Goal: Transaction & Acquisition: Purchase product/service

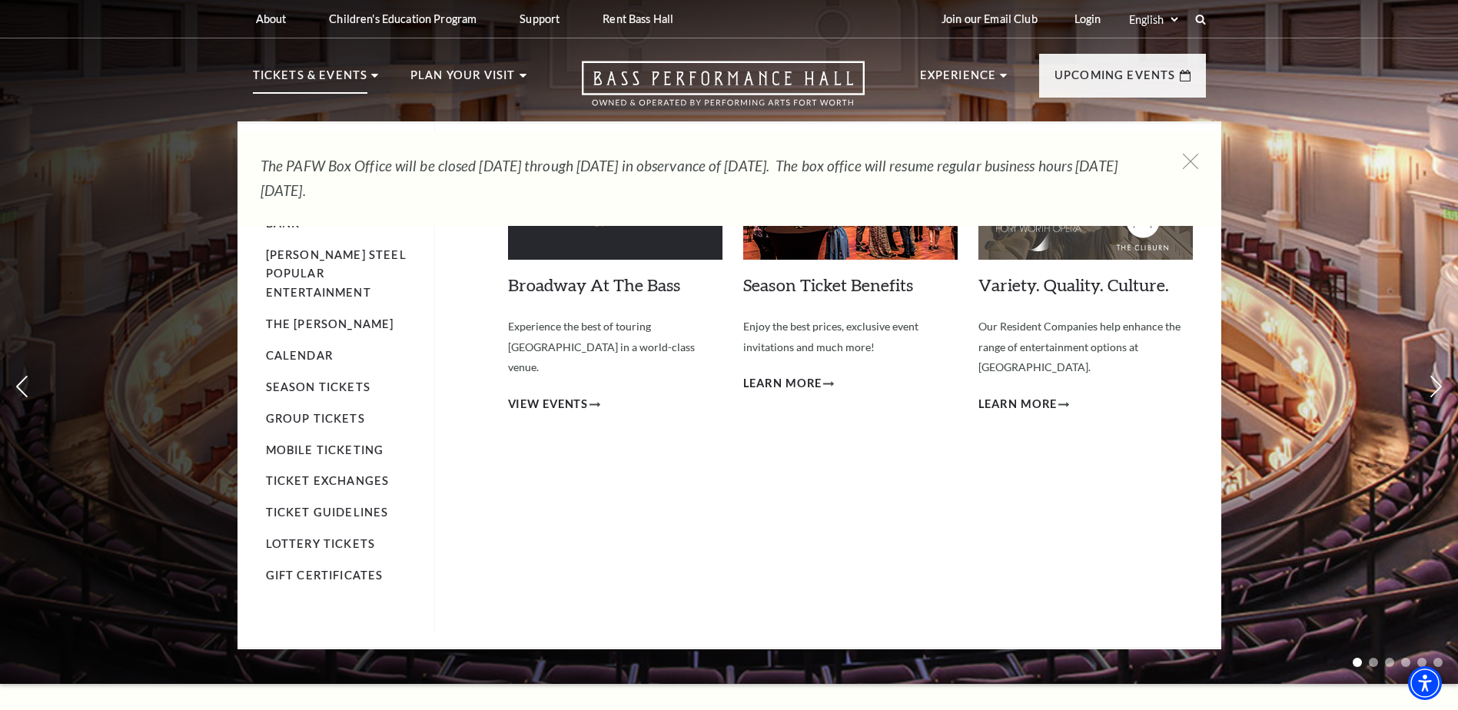
click at [367, 76] on li "Tickets & Events Now On Sale Broadway At The Bass presented by PNC Bank [PERSON…" at bounding box center [316, 93] width 126 height 55
click at [313, 349] on link "Calendar" at bounding box center [299, 355] width 67 height 13
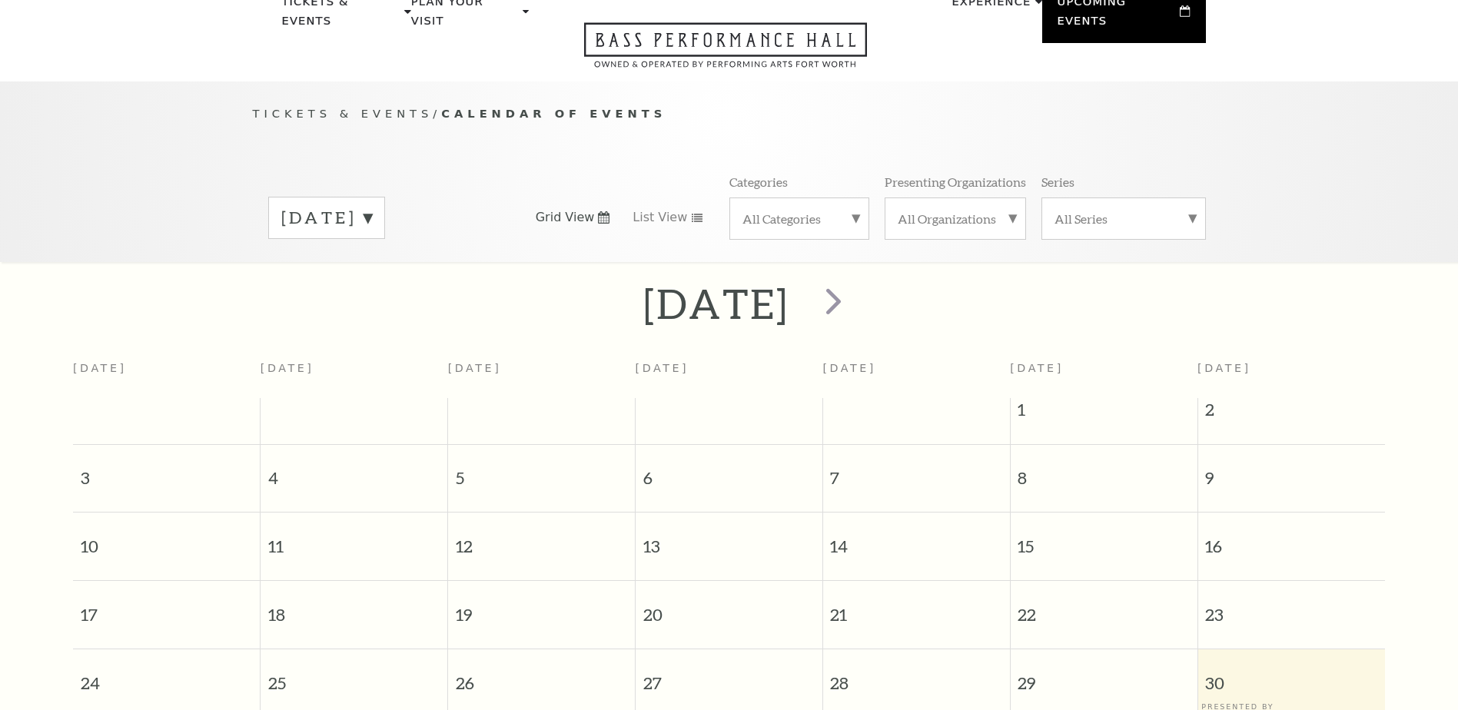
scroll to position [136, 0]
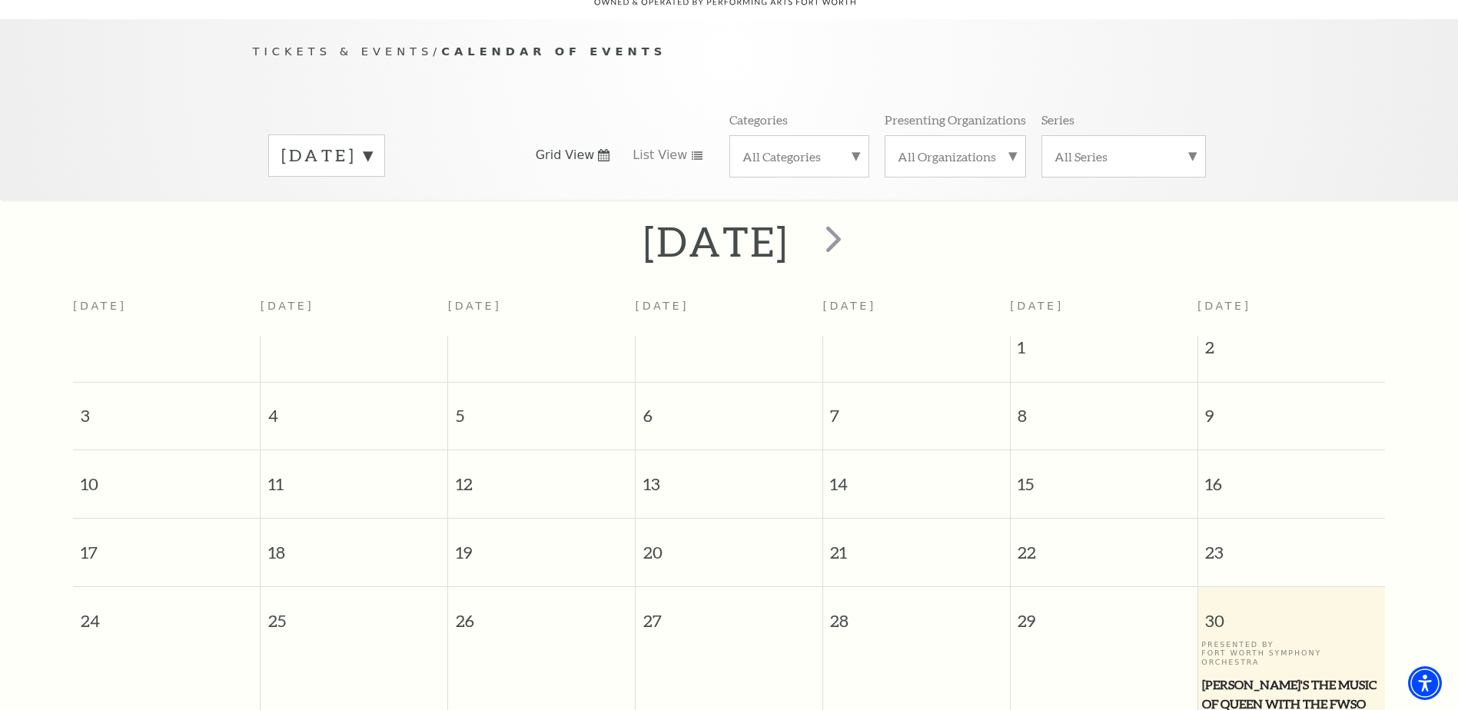
click at [372, 144] on label "August 2025" at bounding box center [326, 156] width 91 height 24
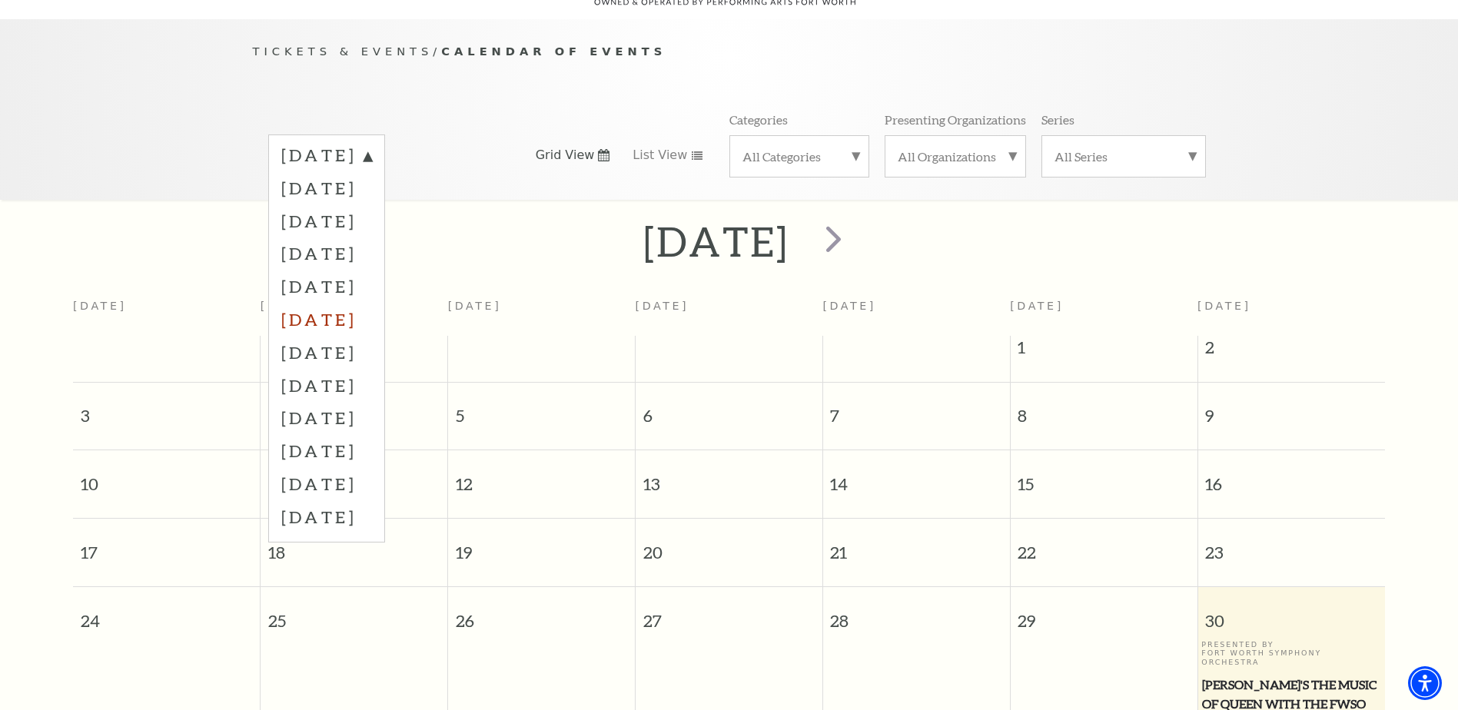
click at [372, 303] on label "January 2026" at bounding box center [326, 319] width 91 height 33
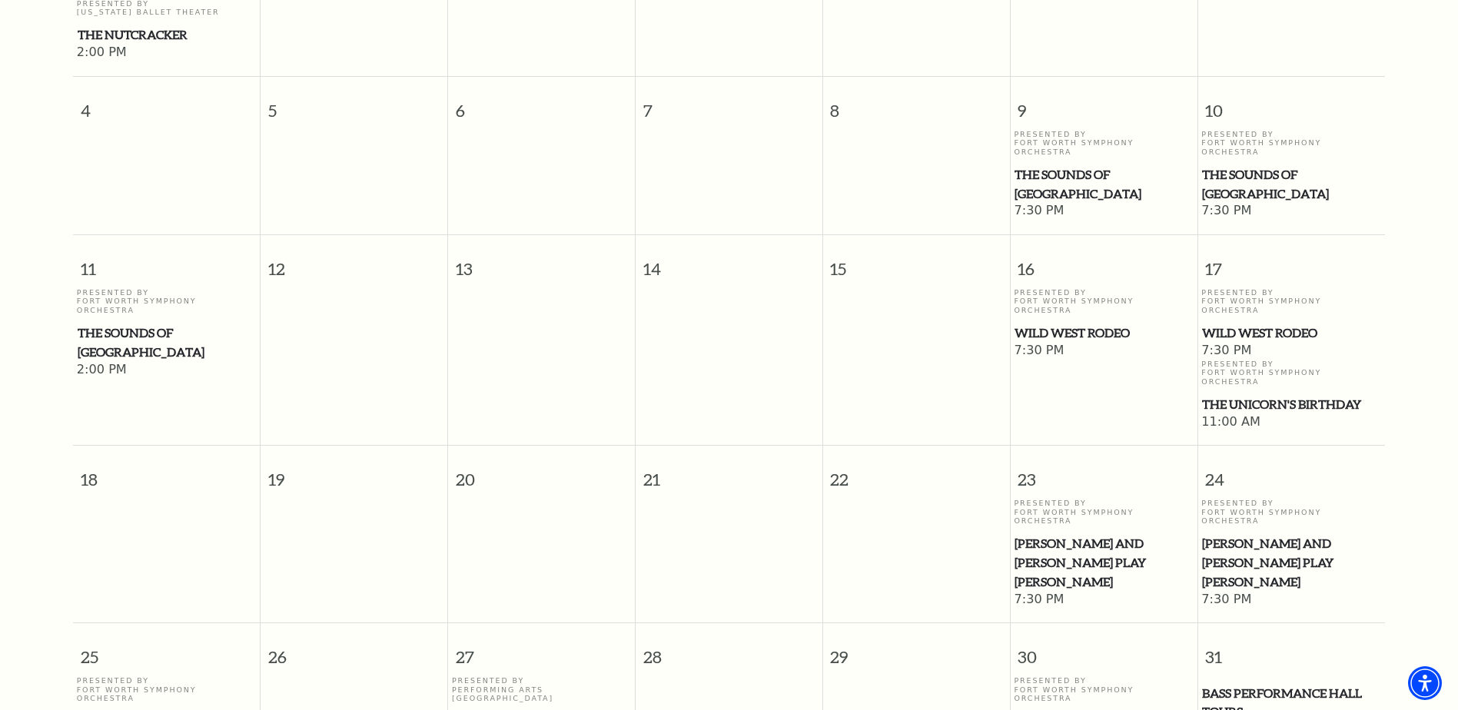
scroll to position [0, 0]
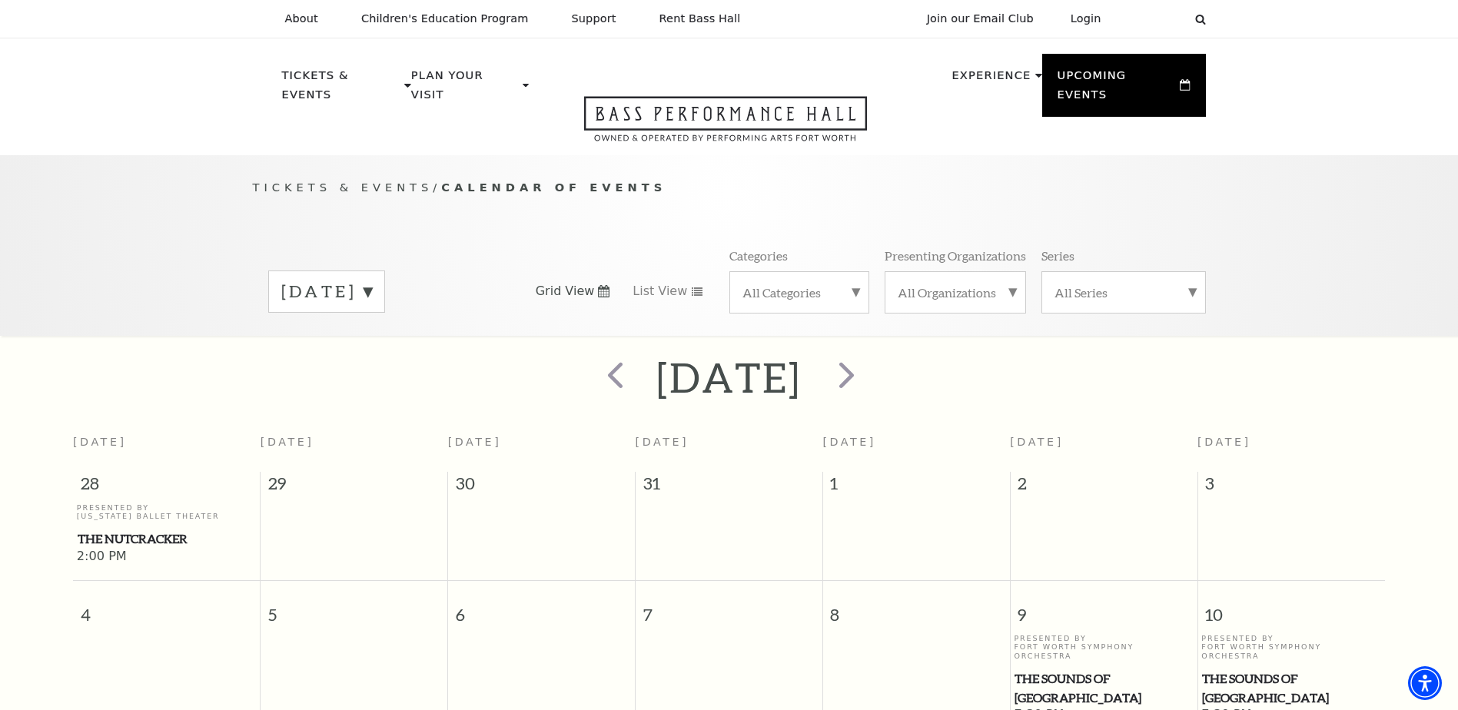
click at [372, 280] on label "January 2026" at bounding box center [326, 292] width 91 height 24
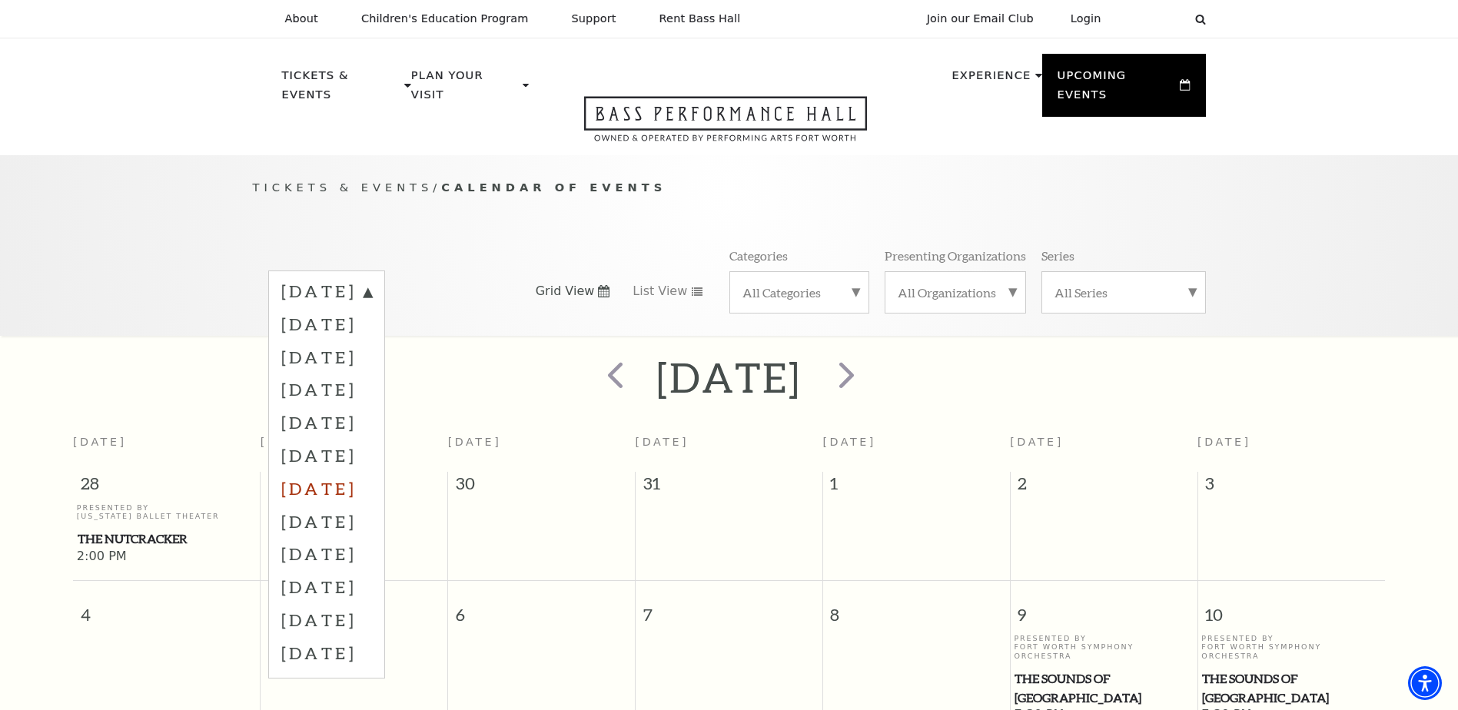
click at [372, 472] on label "February 2026" at bounding box center [326, 488] width 91 height 33
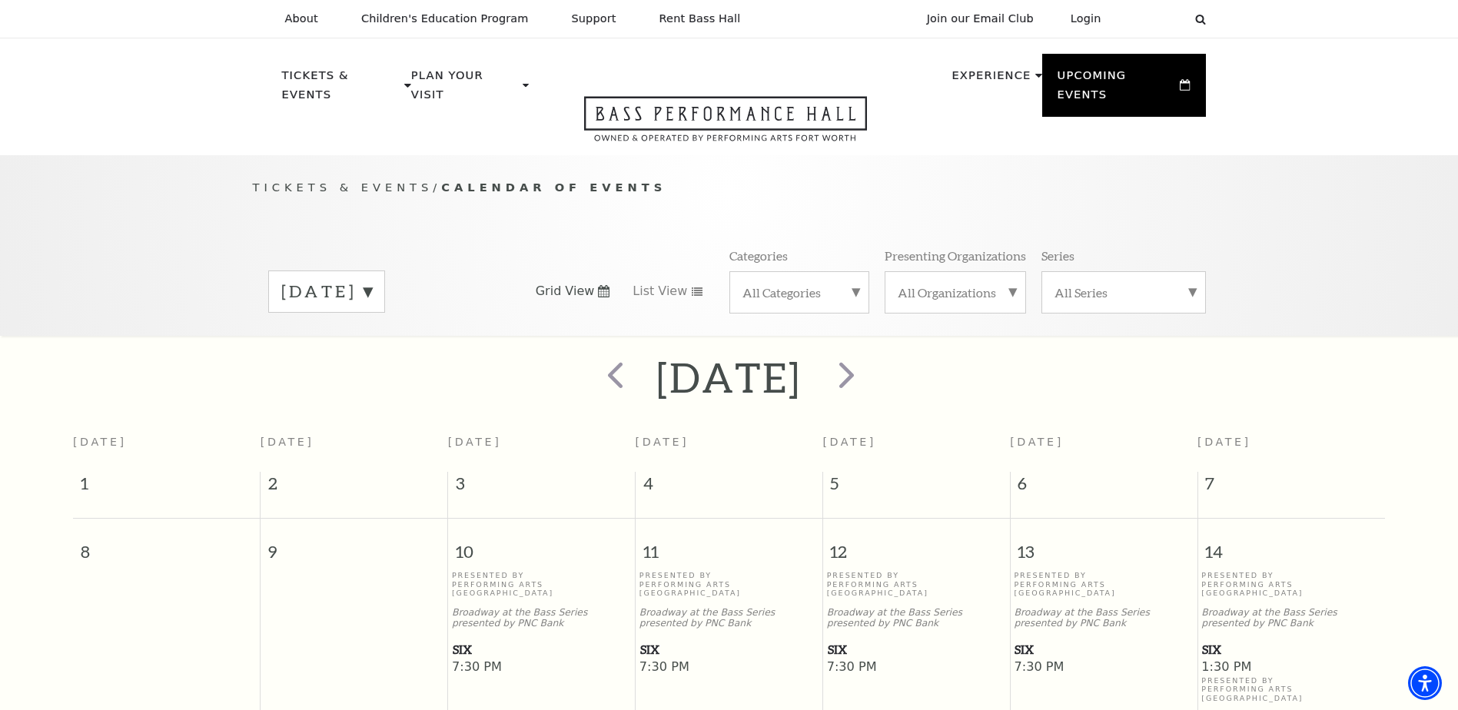
scroll to position [136, 0]
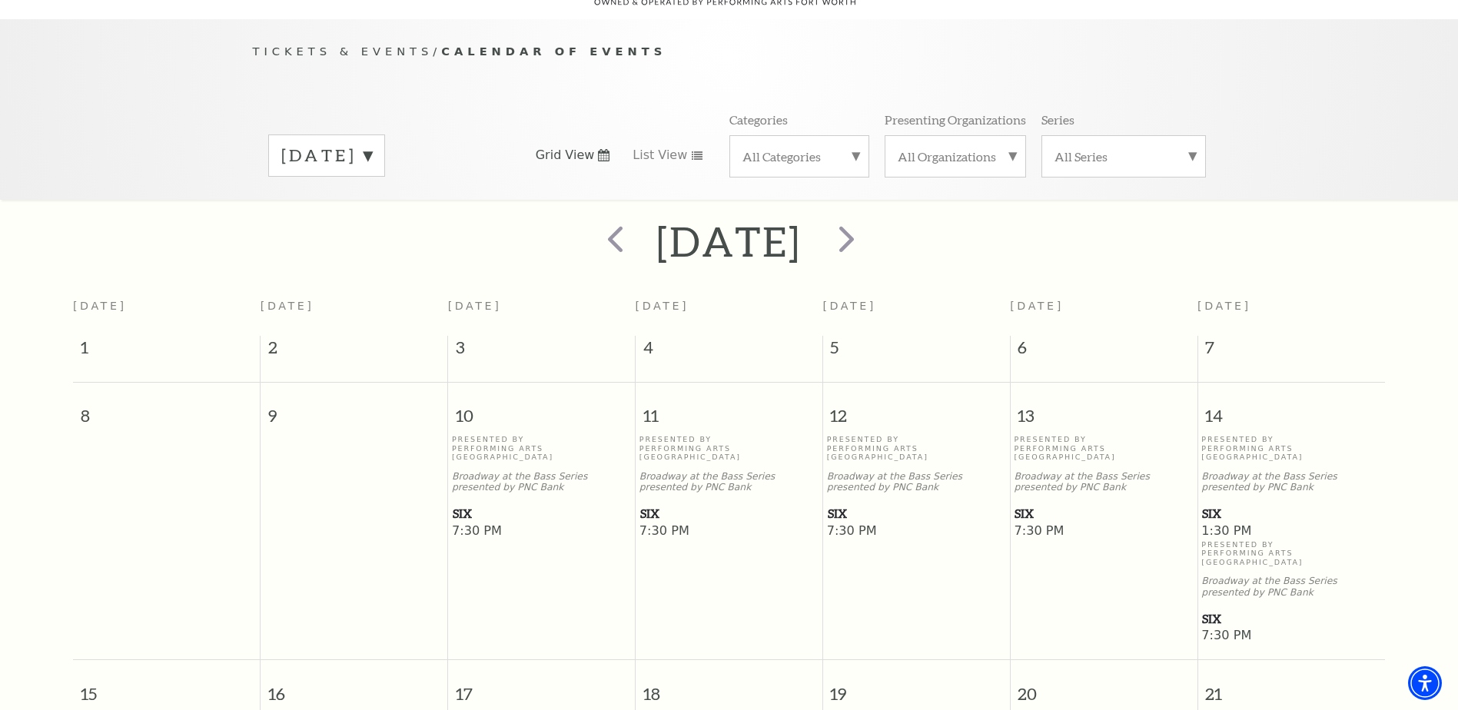
drag, startPoint x: 461, startPoint y: 489, endPoint x: 405, endPoint y: 461, distance: 62.5
click at [405, 461] on td at bounding box center [353, 540] width 187 height 210
click at [457, 504] on span "SIX" at bounding box center [542, 513] width 178 height 19
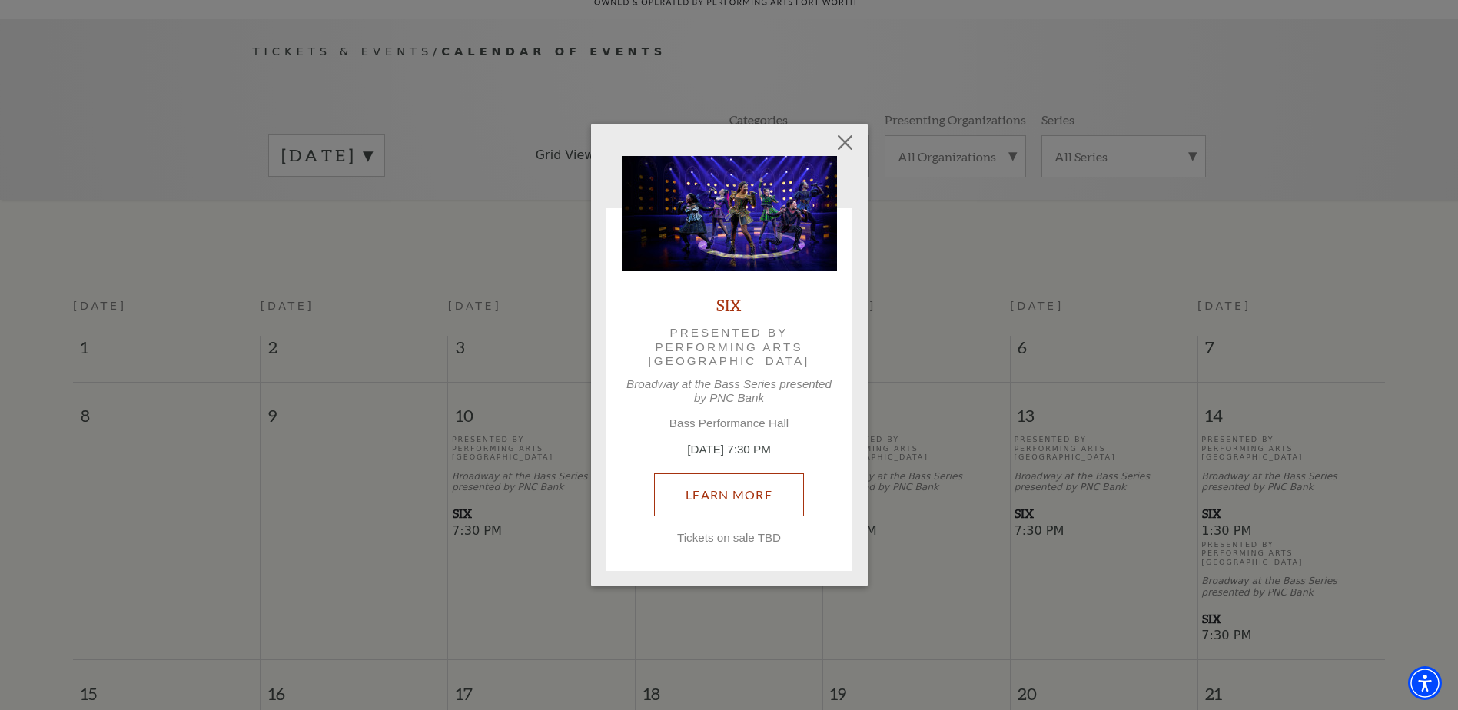
click at [715, 482] on link "Learn More" at bounding box center [729, 494] width 150 height 43
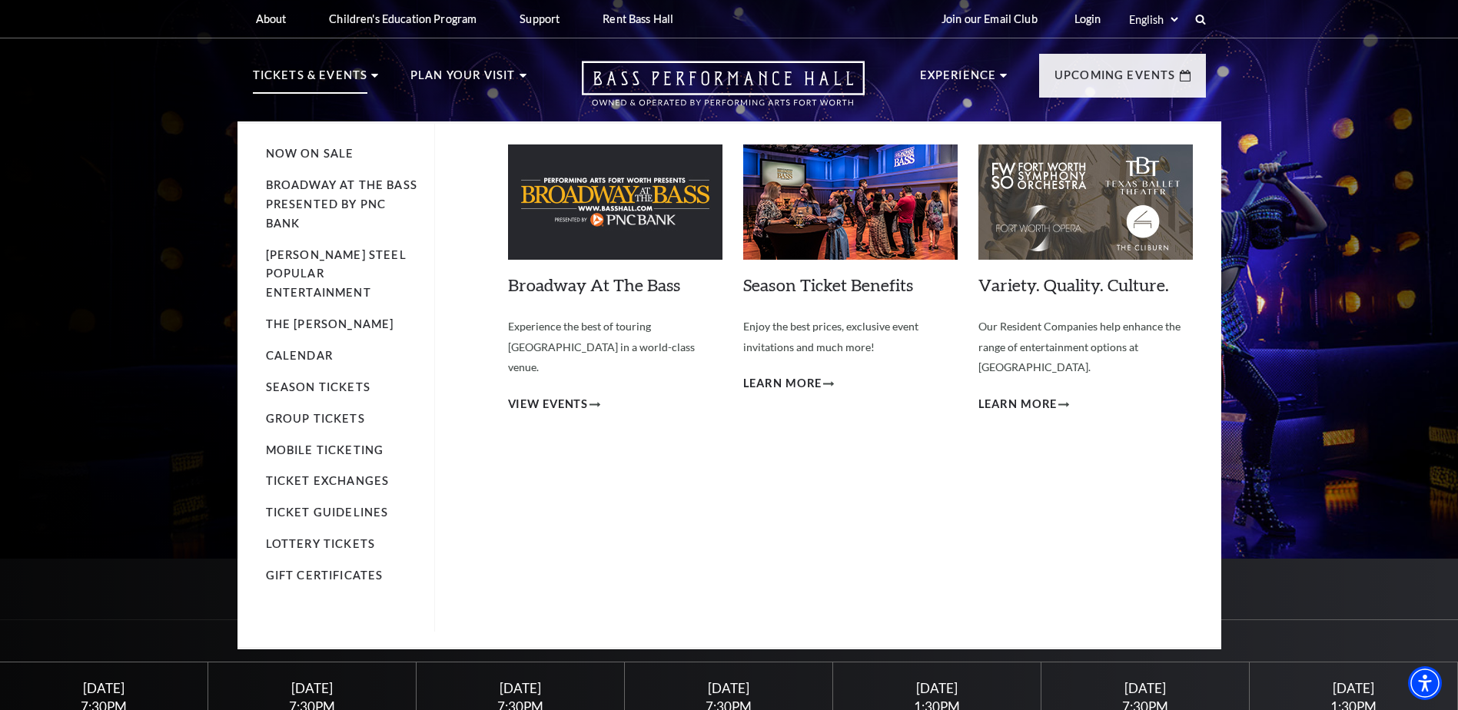
click at [302, 144] on li "Now On Sale" at bounding box center [342, 153] width 153 height 19
click at [315, 160] on link "Now On Sale" at bounding box center [310, 153] width 88 height 13
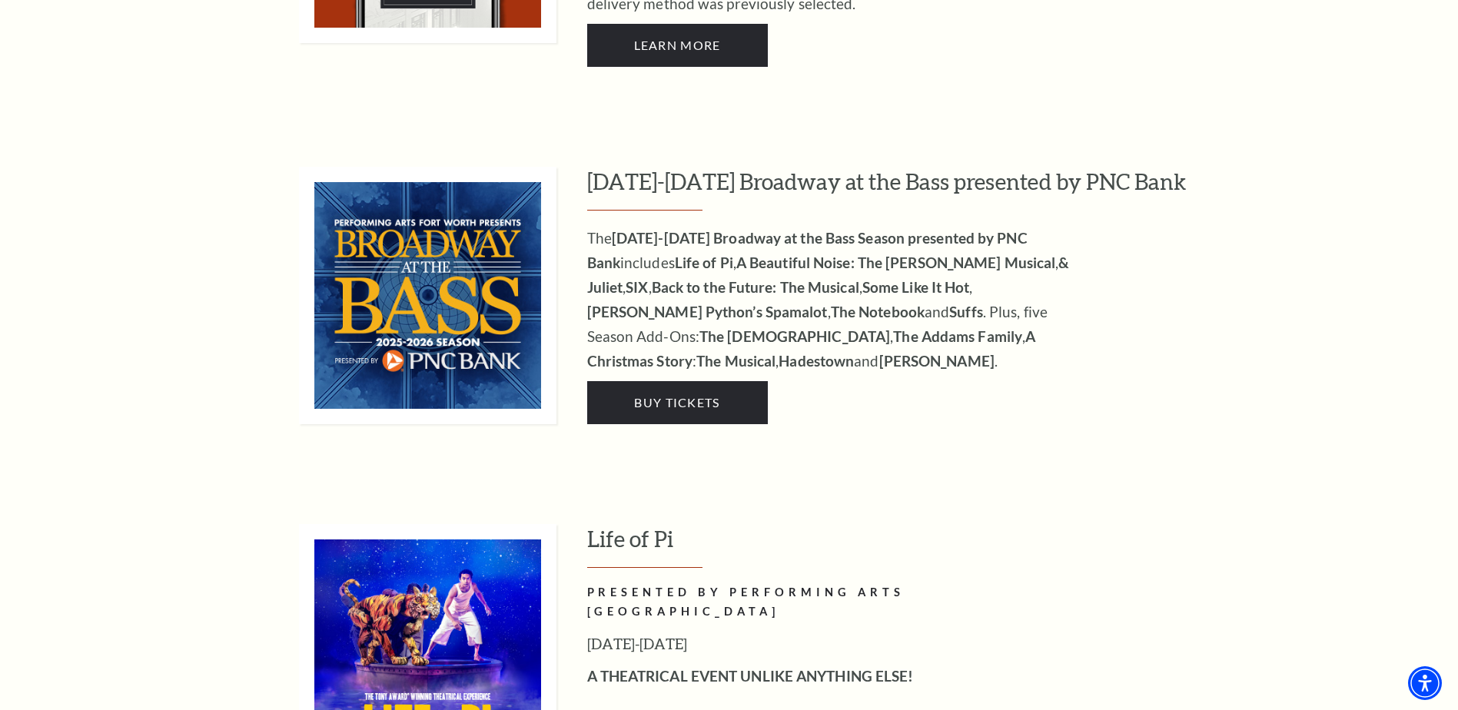
scroll to position [1422, 0]
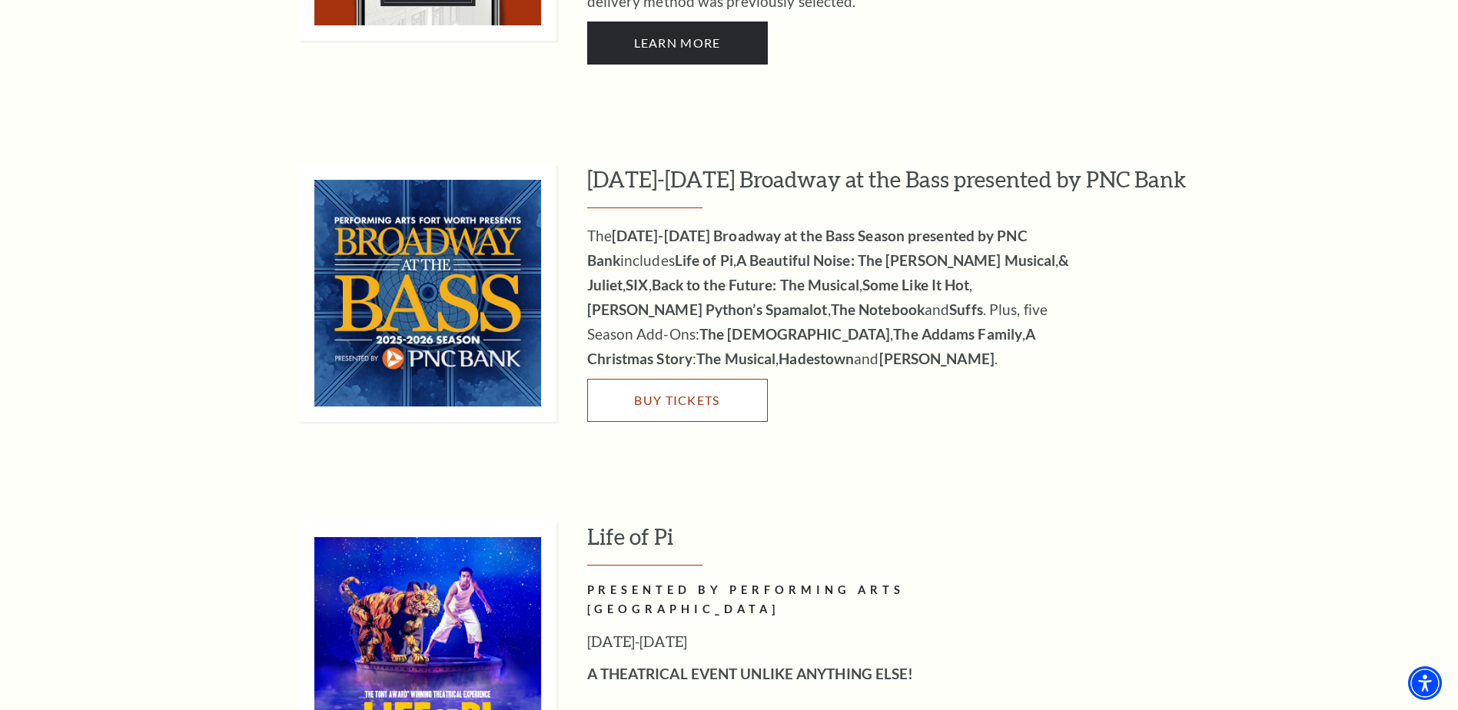
click at [680, 393] on span "Buy Tickets" at bounding box center [676, 400] width 85 height 15
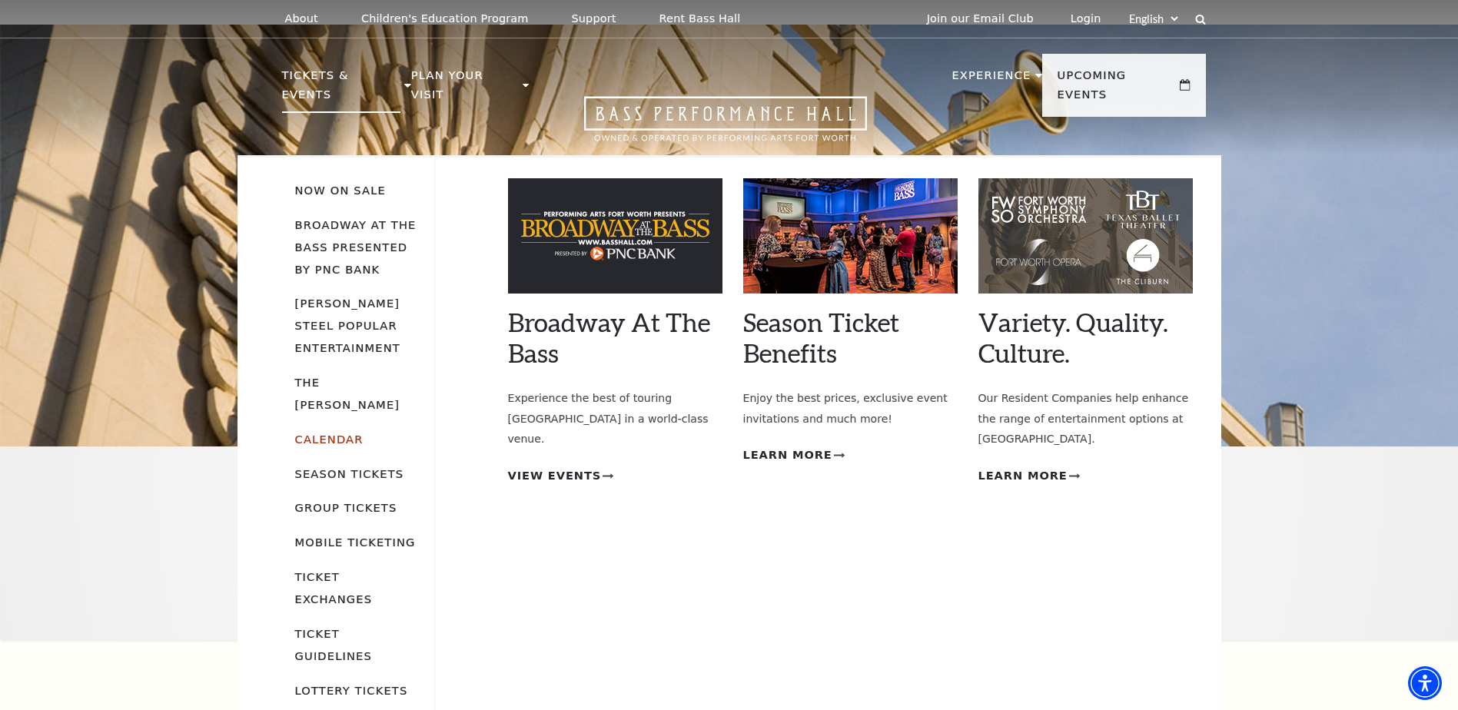
click at [337, 433] on link "Calendar" at bounding box center [329, 439] width 68 height 13
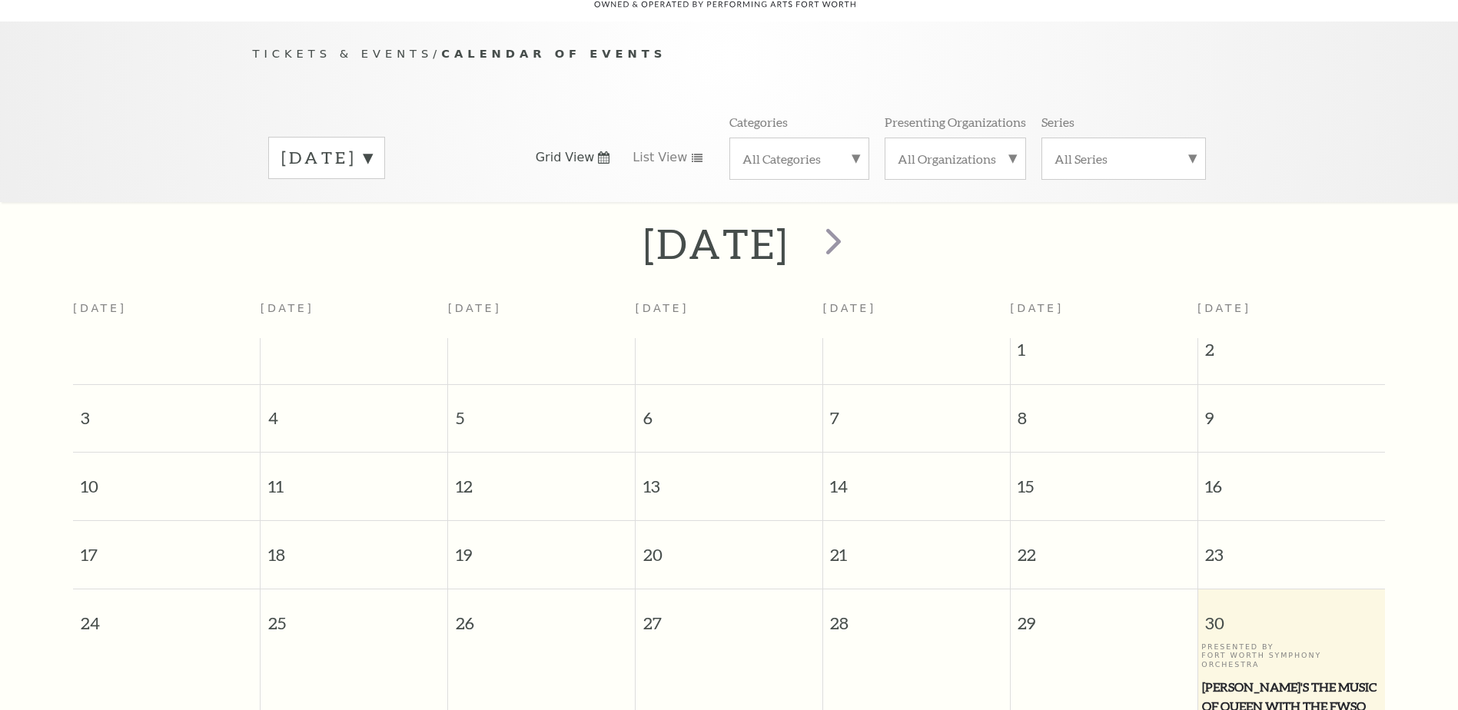
scroll to position [136, 0]
click at [372, 144] on label "[DATE]" at bounding box center [326, 156] width 91 height 24
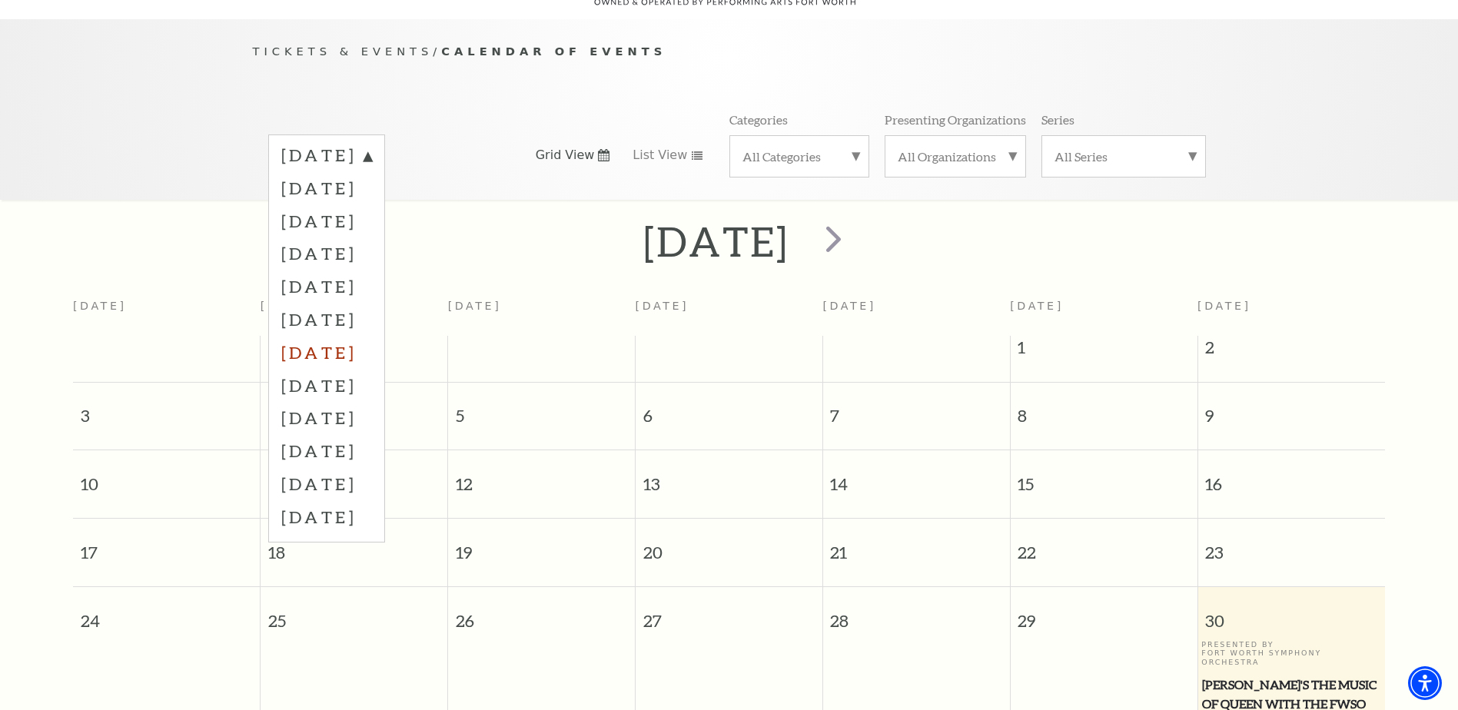
click at [372, 336] on label "[DATE]" at bounding box center [326, 352] width 91 height 33
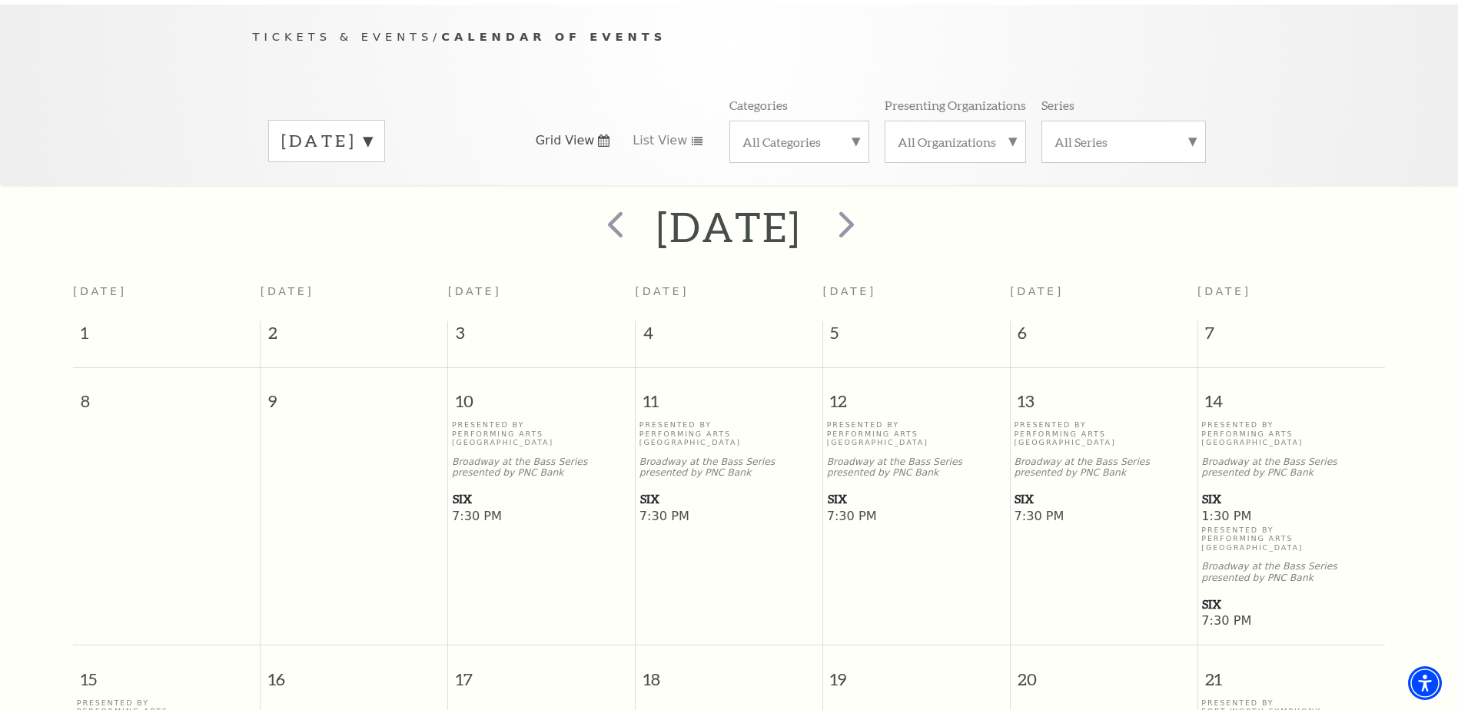
scroll to position [150, 0]
click at [868, 214] on span "next" at bounding box center [846, 225] width 44 height 44
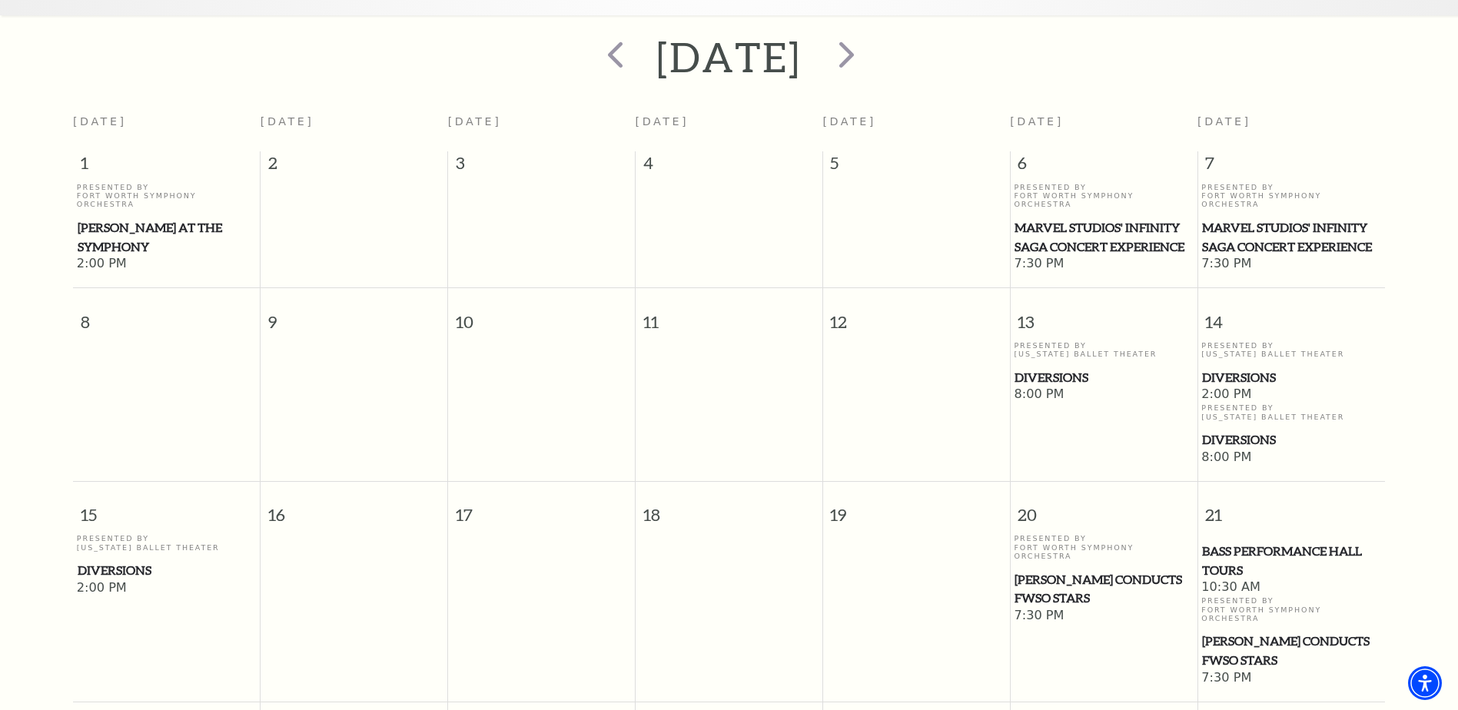
scroll to position [320, 0]
click at [1059, 369] on span "Diversions" at bounding box center [1103, 378] width 178 height 19
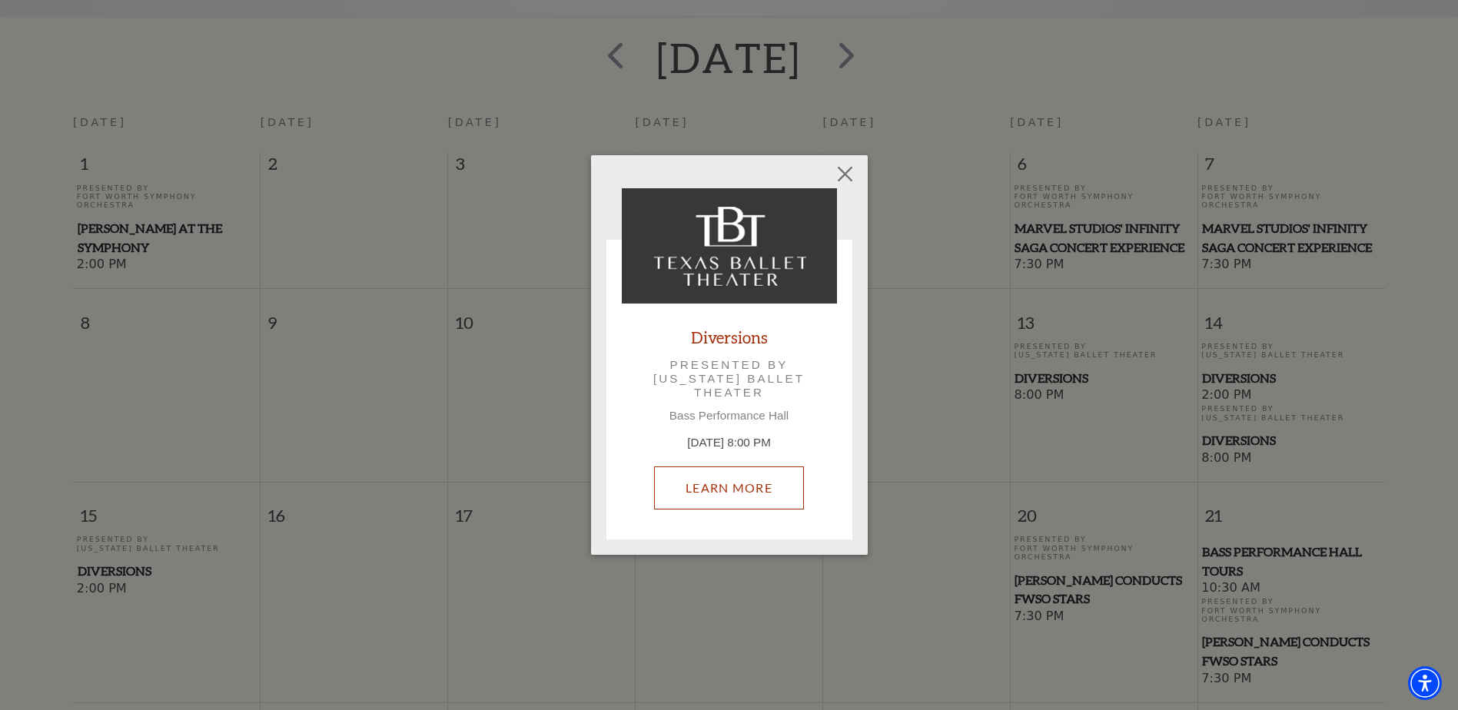
click at [765, 491] on link "Learn More" at bounding box center [729, 487] width 150 height 43
